Goal: Task Accomplishment & Management: Complete application form

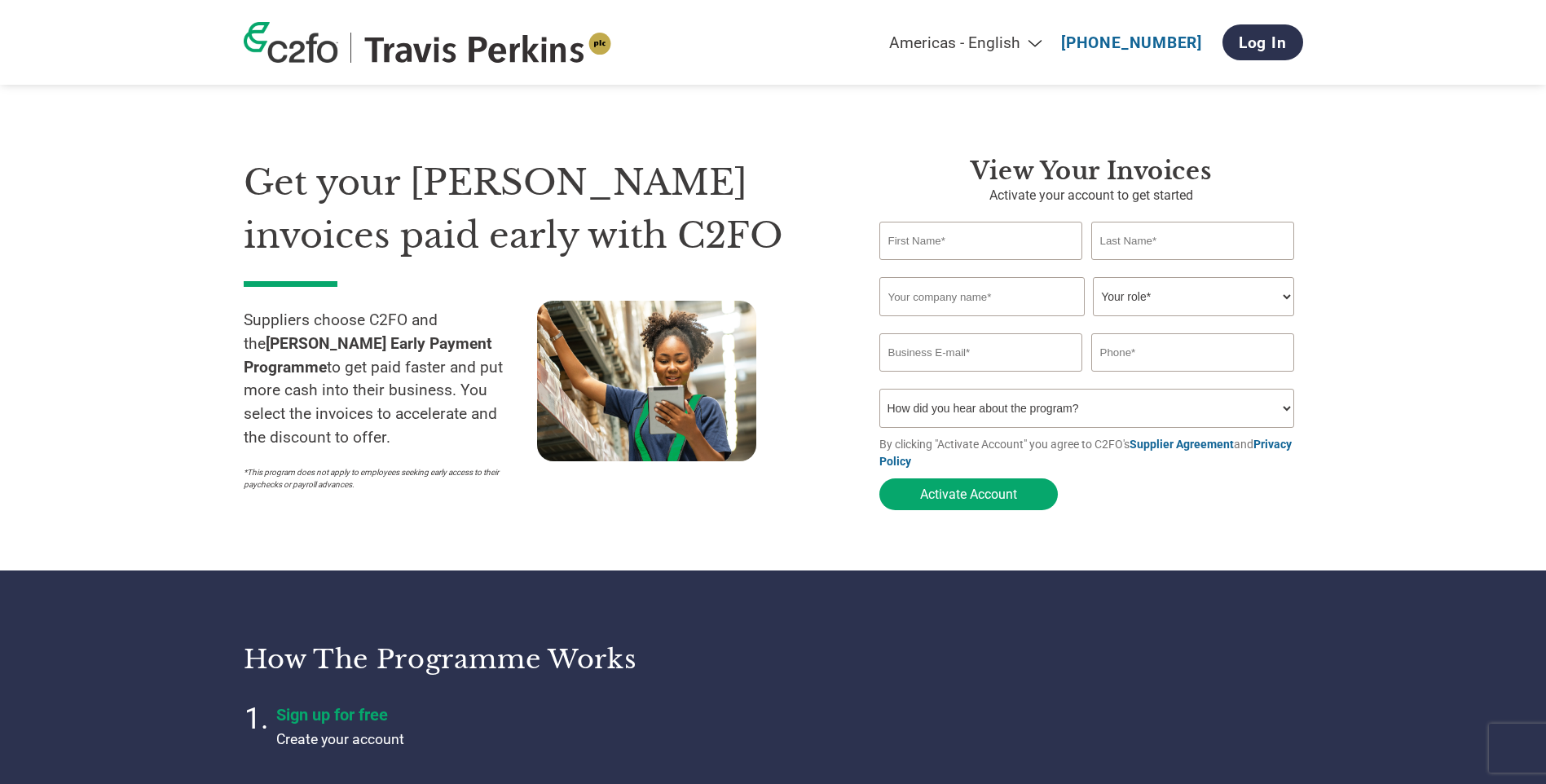
select select "en-[GEOGRAPHIC_DATA]"
click at [967, 241] on input "text" at bounding box center [981, 241] width 204 height 38
type input "[PERSON_NAME]"
type input "Tooles TRANSPORT LTD"
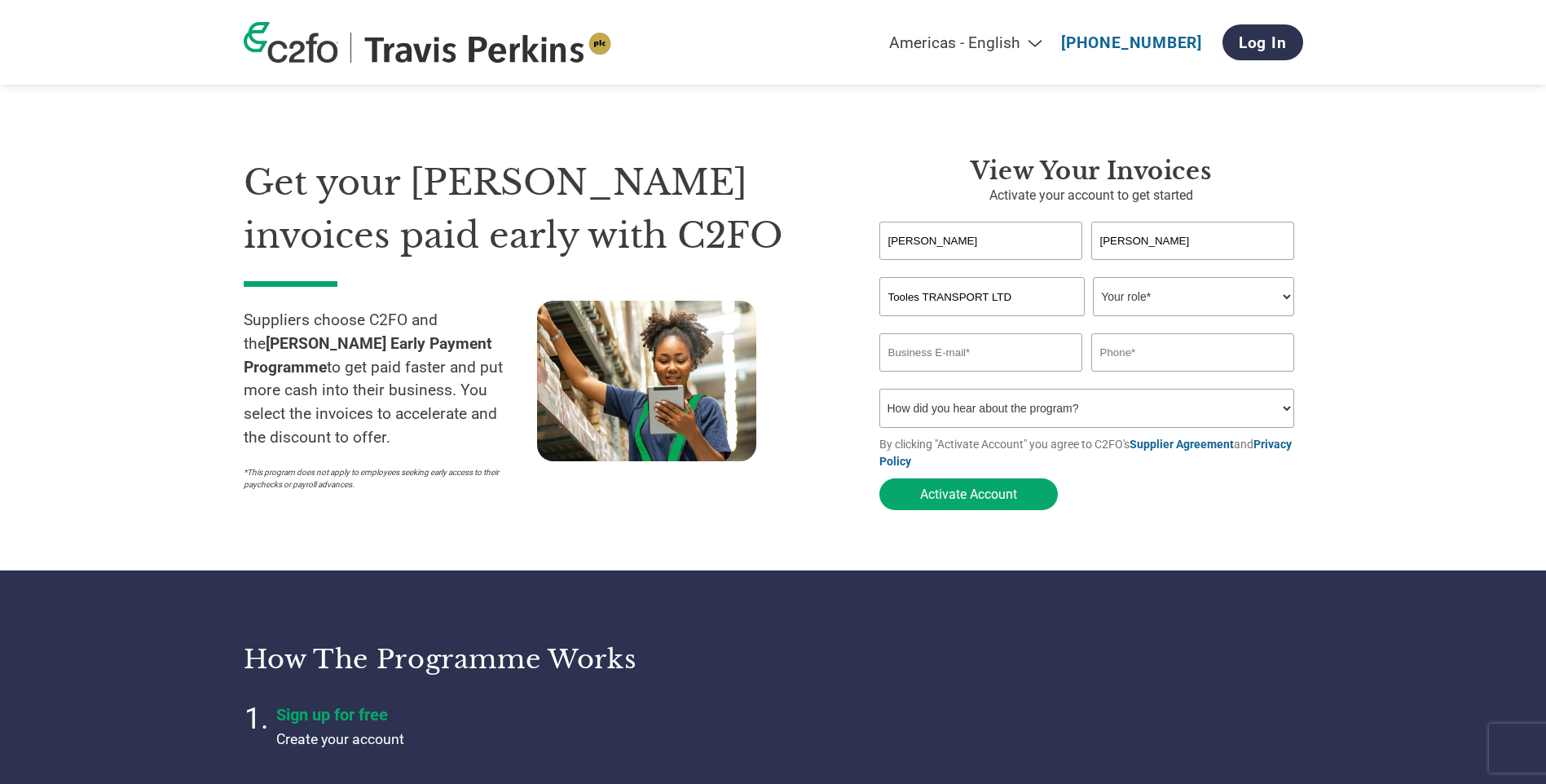
type input "[PERSON_NAME][EMAIL_ADDRESS][DOMAIN_NAME]"
type input "01282940801"
click at [1182, 296] on select "Your role* CFO Controller Credit Manager Finance Director Treasurer CEO Preside…" at bounding box center [1194, 296] width 201 height 39
click at [1093, 279] on select "Your role* CFO Controller Credit Manager Finance Director Treasurer CEO Preside…" at bounding box center [1194, 296] width 201 height 39
drag, startPoint x: 1159, startPoint y: 295, endPoint x: 1171, endPoint y: 313, distance: 21.6
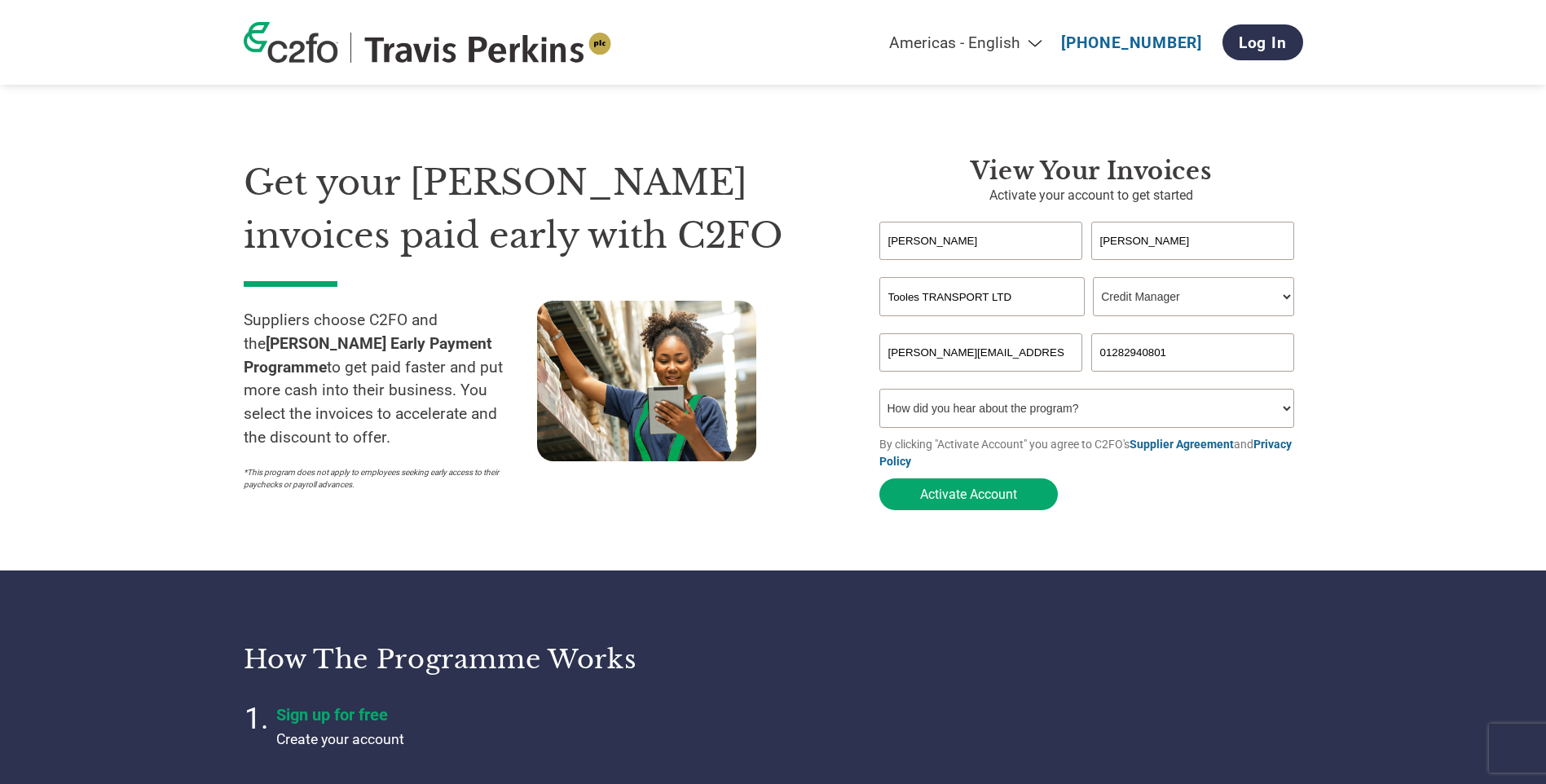
click at [1159, 295] on select "Your role* CFO Controller Credit Manager Finance Director Treasurer CEO Preside…" at bounding box center [1194, 296] width 201 height 39
select select "CONTROLLER"
click at [1093, 279] on select "Your role* CFO Controller Credit Manager Finance Director Treasurer CEO Preside…" at bounding box center [1194, 296] width 201 height 39
click at [996, 418] on select "How did you hear about the program? Received a letter Email Social Media Online…" at bounding box center [1087, 408] width 416 height 39
select select "Email"
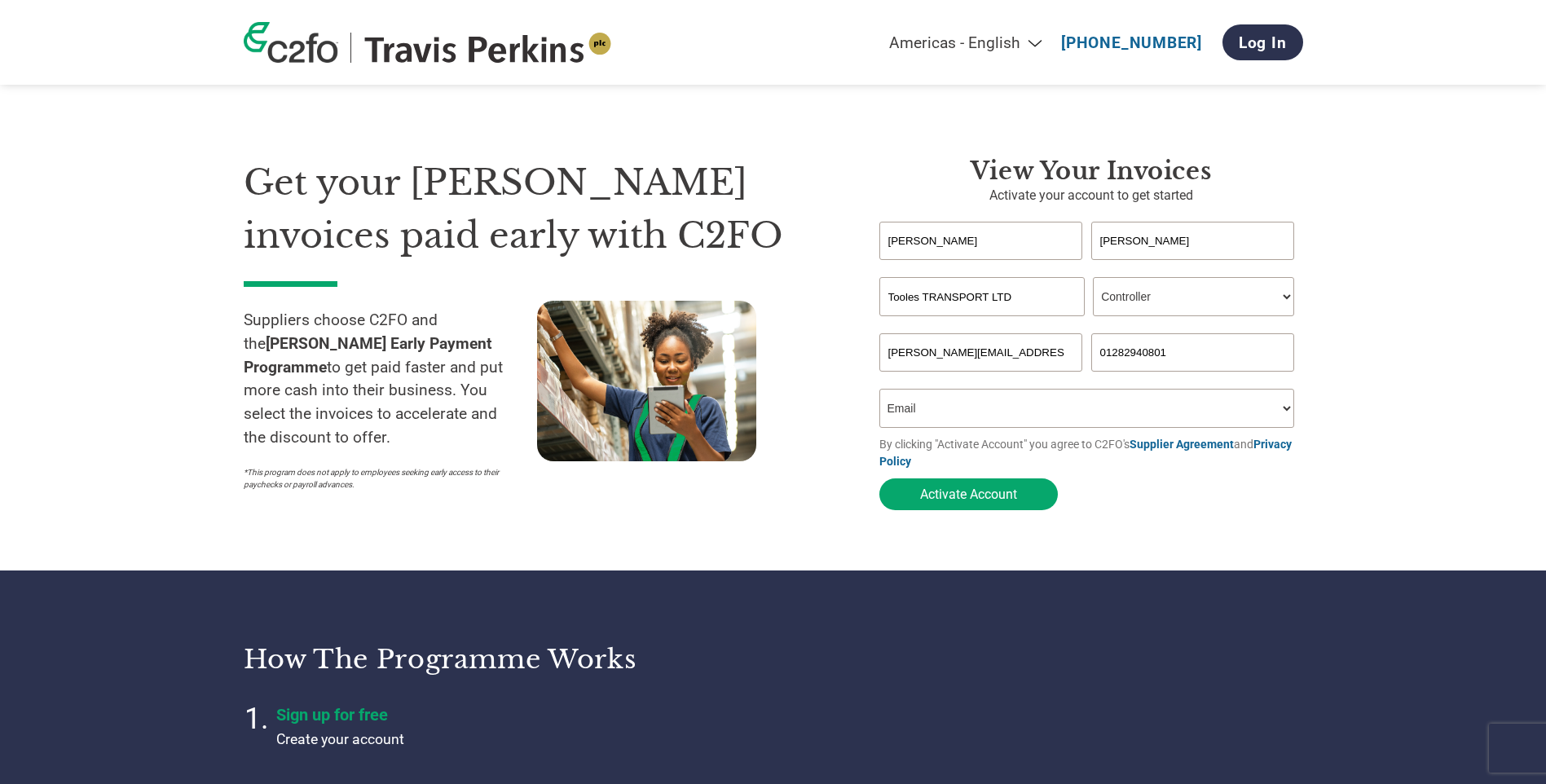
click at [880, 393] on select "How did you hear about the program? Received a letter Email Social Media Online…" at bounding box center [1087, 408] width 416 height 39
click at [956, 489] on button "Activate Account" at bounding box center [968, 494] width 178 height 32
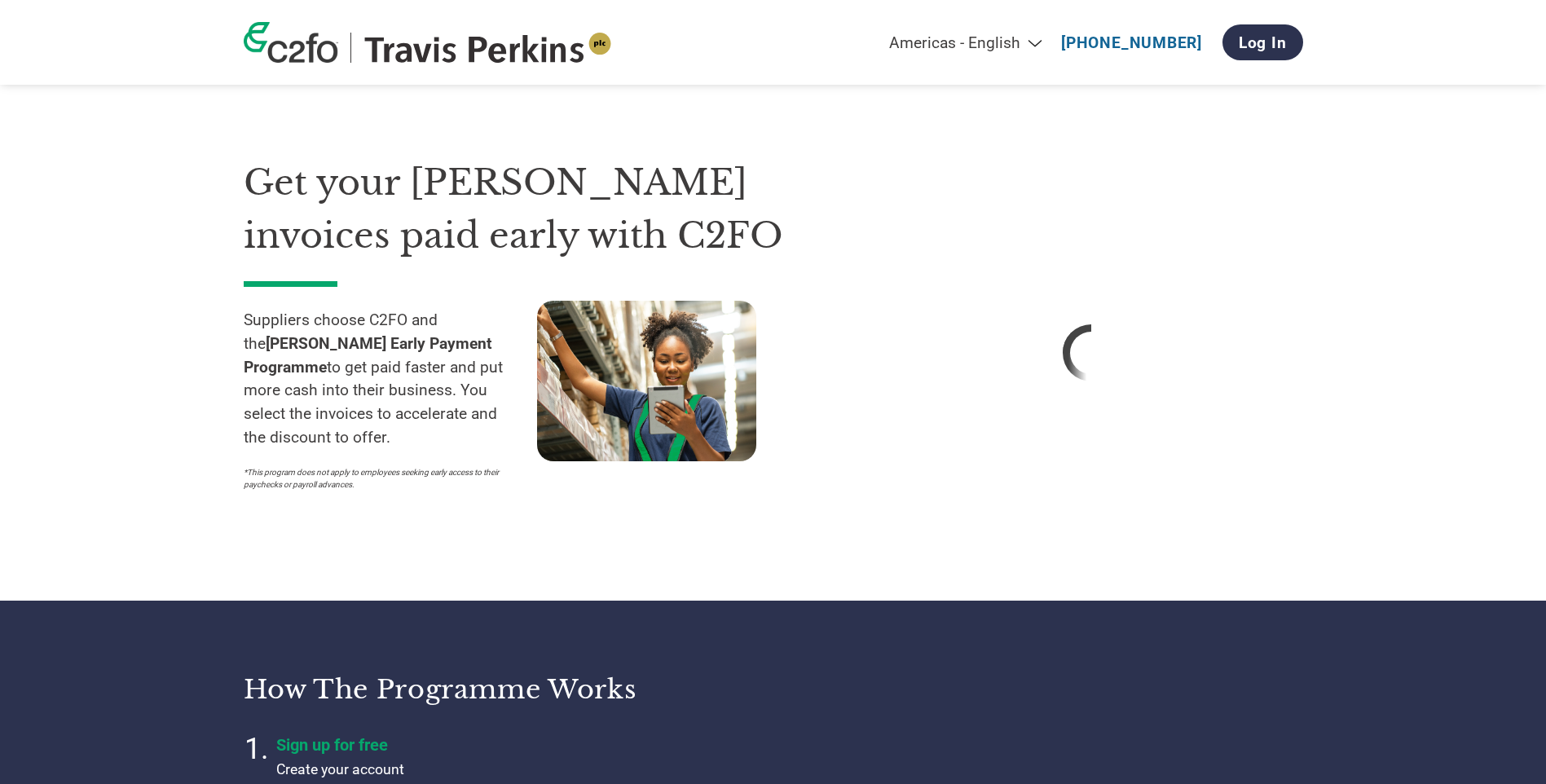
select select "en-[GEOGRAPHIC_DATA]"
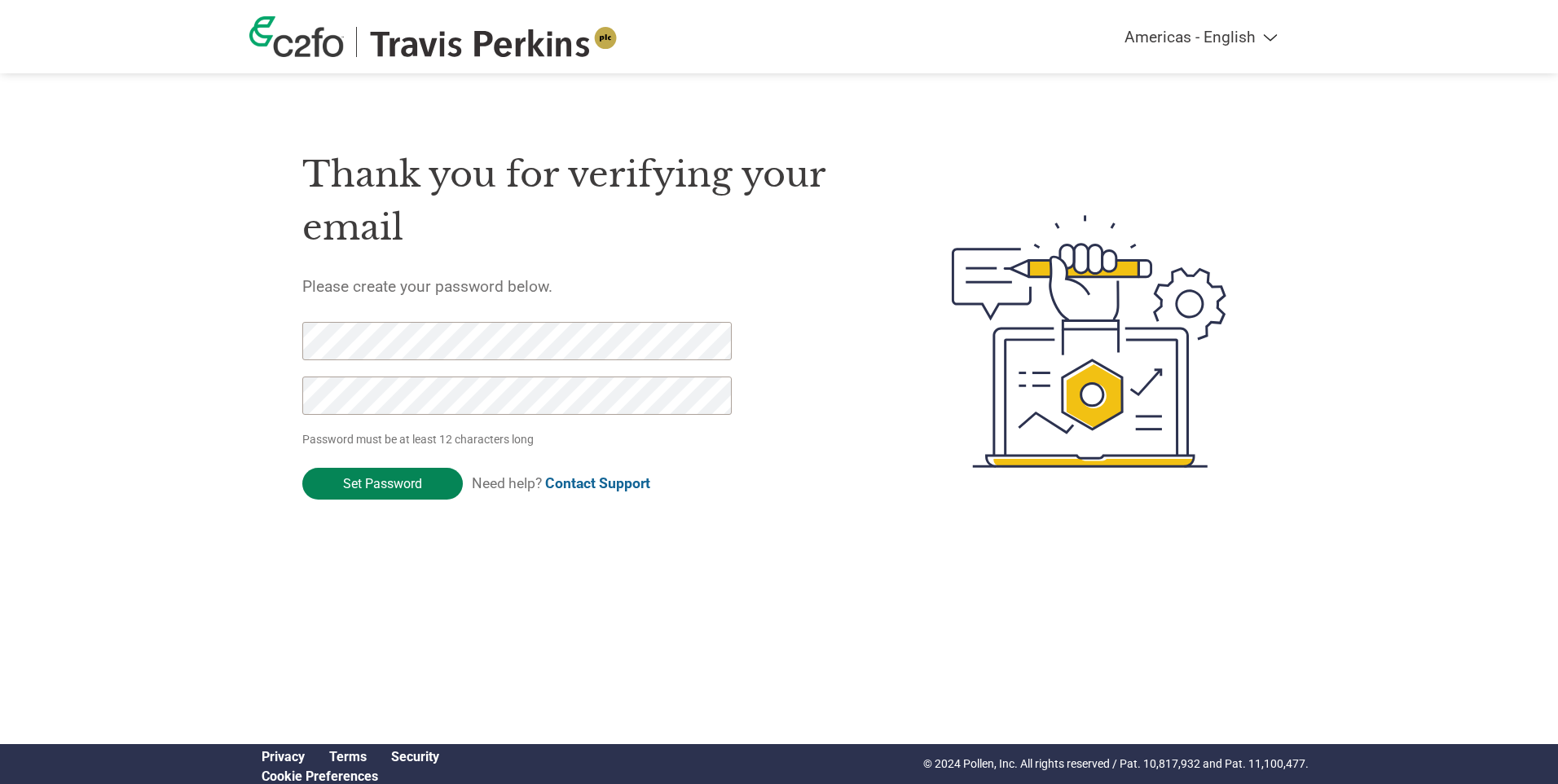
click at [387, 492] on input "Set Password" at bounding box center [382, 483] width 160 height 32
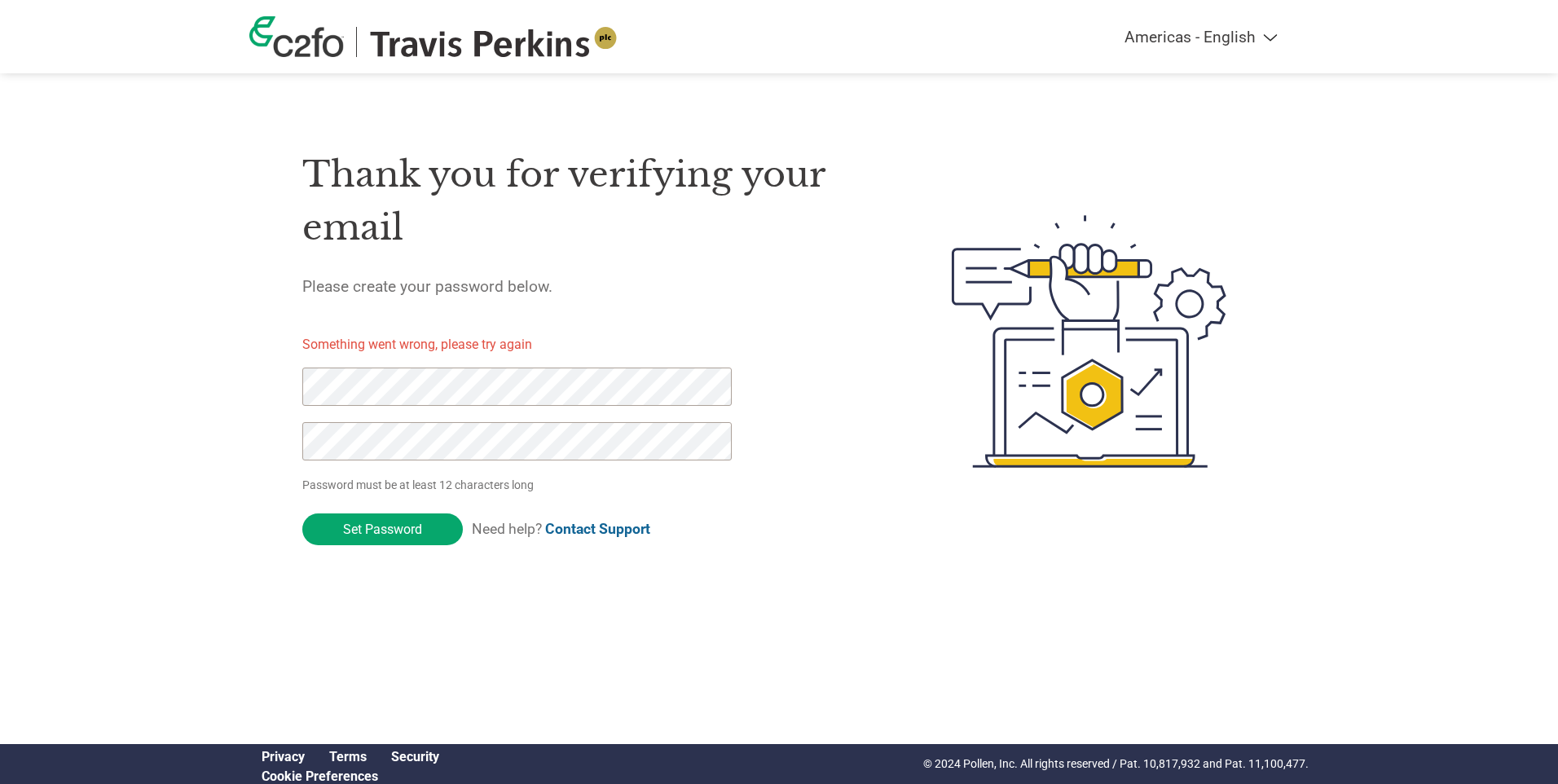
click at [252, 392] on div "Thank you for verifying your email Please create your password below. Something…" at bounding box center [779, 341] width 1060 height 432
click at [171, 404] on div "Americas - English Américas - Español Américas - Português Amériques - Français…" at bounding box center [779, 275] width 1558 height 552
click input "Set Password" at bounding box center [382, 529] width 160 height 32
click at [222, 384] on div "Americas - English Américas - Español Américas - Português Amériques - Français…" at bounding box center [779, 275] width 1558 height 552
click at [283, 385] on div "Thank you for verifying your email Please create your password below. Something…" at bounding box center [779, 341] width 1060 height 432
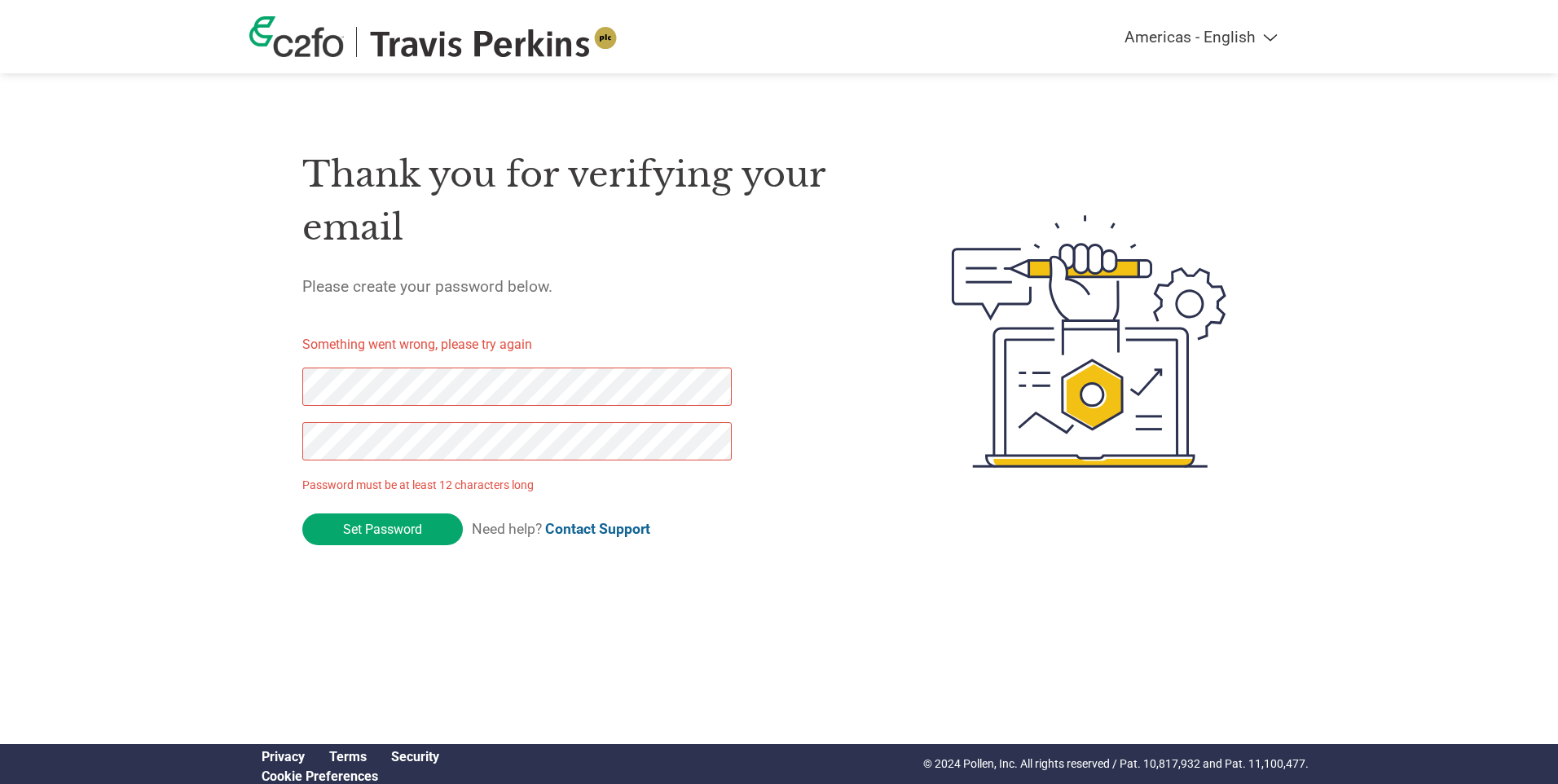
click at [248, 455] on div "Americas - English Américas - Español Américas - Português Amériques - Français…" at bounding box center [779, 275] width 1558 height 552
click input "Set Password" at bounding box center [382, 529] width 160 height 32
